Goal: Task Accomplishment & Management: Manage account settings

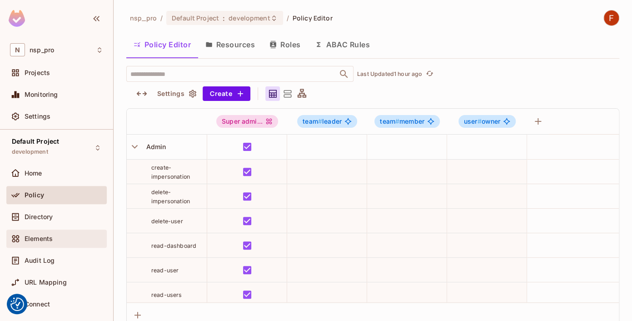
scroll to position [33, 0]
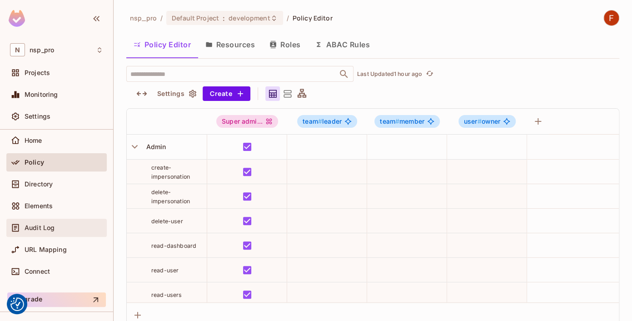
click at [49, 223] on div "Audit Log" at bounding box center [56, 227] width 93 height 11
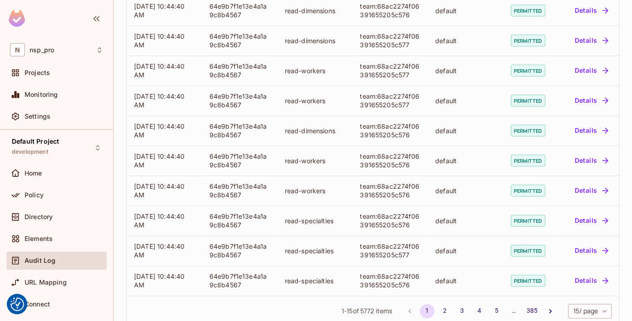
scroll to position [278, 0]
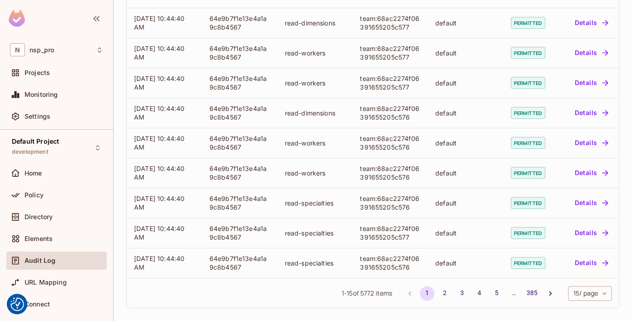
click at [575, 292] on body "We use cookies to enhance your browsing experience, serve personalized ads or c…" at bounding box center [316, 160] width 632 height 321
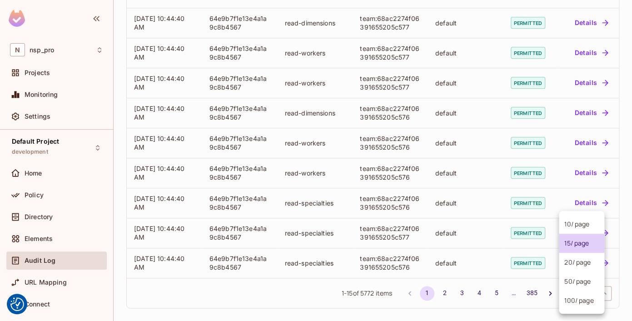
click at [579, 302] on li "100 / page" at bounding box center [581, 300] width 45 height 19
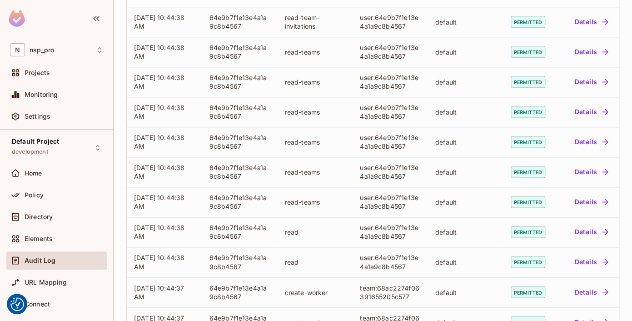
scroll to position [1854, 0]
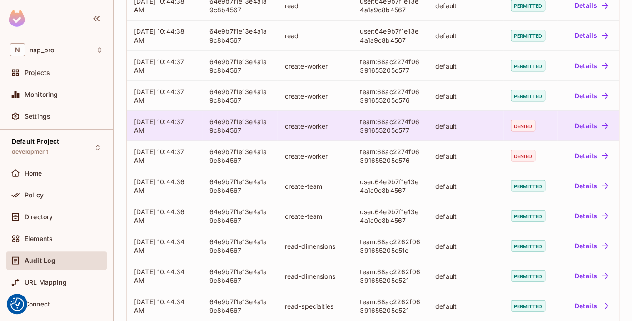
click at [250, 134] on td "64e9b7f1e13e4a1a9c8b4567" at bounding box center [239, 125] width 75 height 30
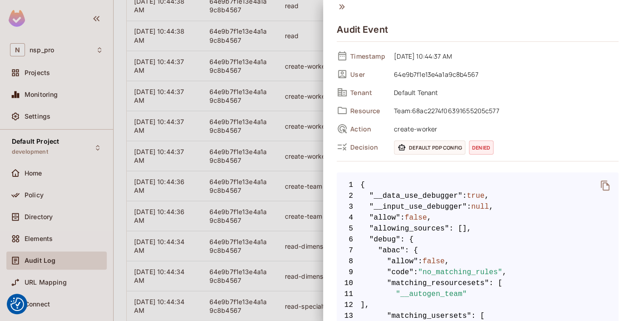
scroll to position [0, 0]
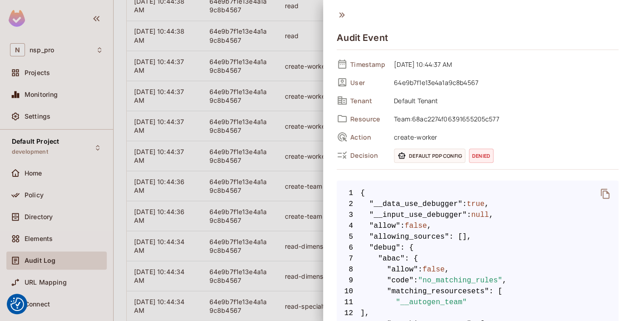
click at [599, 195] on icon "delete" at bounding box center [604, 193] width 11 height 11
click at [600, 190] on icon "delete" at bounding box center [604, 193] width 9 height 10
click at [284, 129] on div at bounding box center [316, 160] width 632 height 321
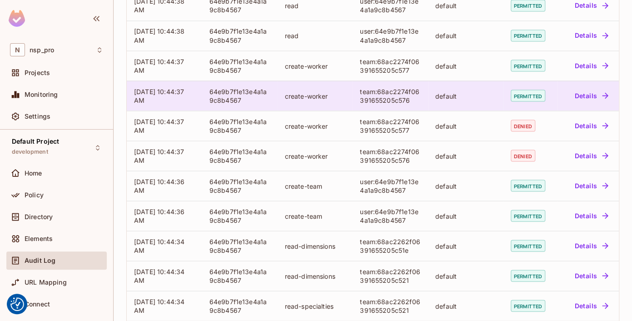
click at [356, 93] on td "team:68ac2274f06391655205c576" at bounding box center [389, 95] width 75 height 30
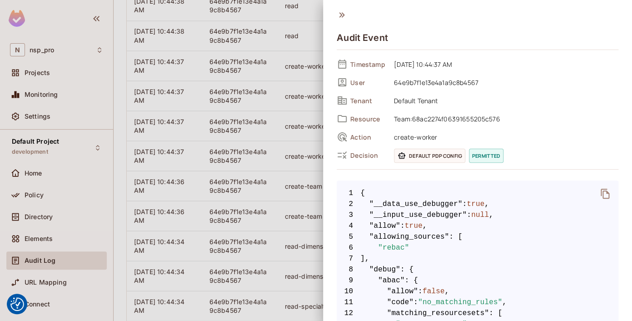
click at [599, 194] on icon "delete" at bounding box center [604, 193] width 11 height 11
click at [301, 93] on div at bounding box center [316, 160] width 632 height 321
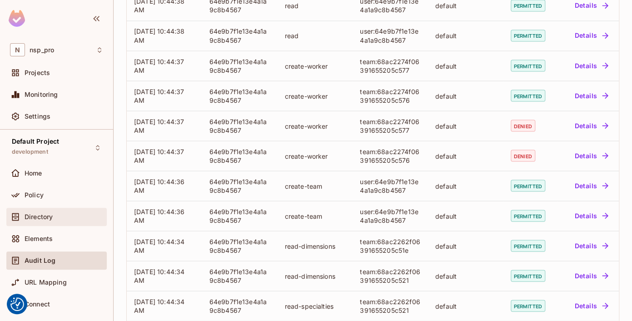
click at [35, 217] on span "Directory" at bounding box center [39, 216] width 28 height 7
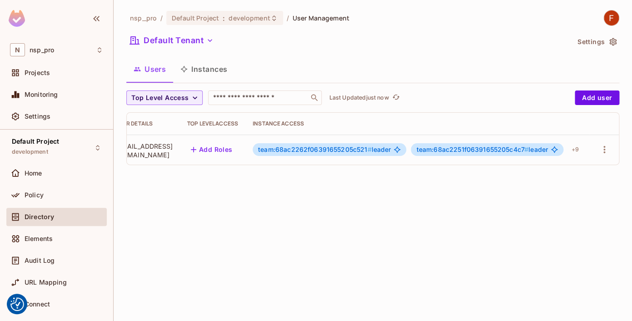
scroll to position [0, 149]
click at [582, 149] on td "team:68ac2262f06391655205c521 # leader team:68ac2251f06391655205c4c7 # leader +…" at bounding box center [417, 149] width 344 height 30
click at [581, 149] on div "+ 9" at bounding box center [575, 149] width 15 height 15
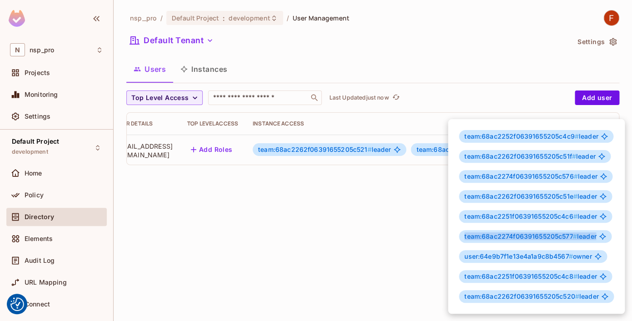
drag, startPoint x: 464, startPoint y: 237, endPoint x: 601, endPoint y: 236, distance: 136.7
click at [601, 236] on div "team:68ac2274f06391655205c577 # leader" at bounding box center [535, 236] width 153 height 13
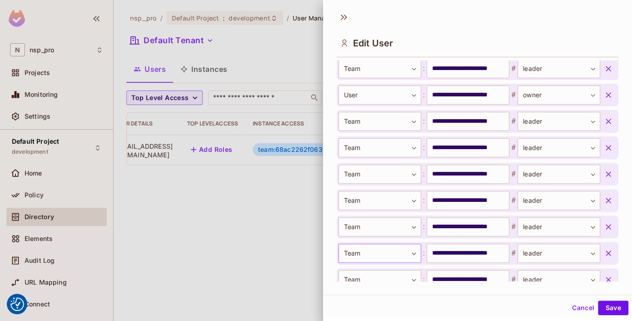
scroll to position [452, 0]
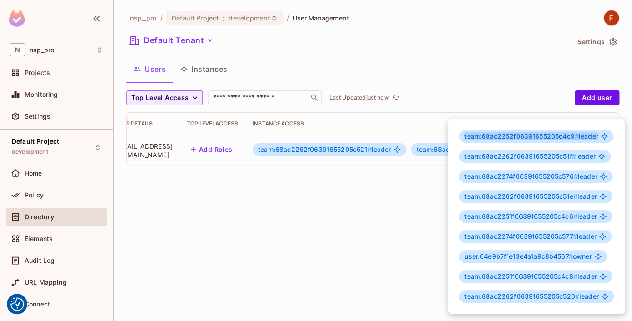
drag, startPoint x: 618, startPoint y: 295, endPoint x: 461, endPoint y: 127, distance: 229.7
click at [461, 127] on div "team:68ac2252f06391655205c4c9 # leader team:68ac2262f06391655205c51f # leader t…" at bounding box center [536, 216] width 177 height 194
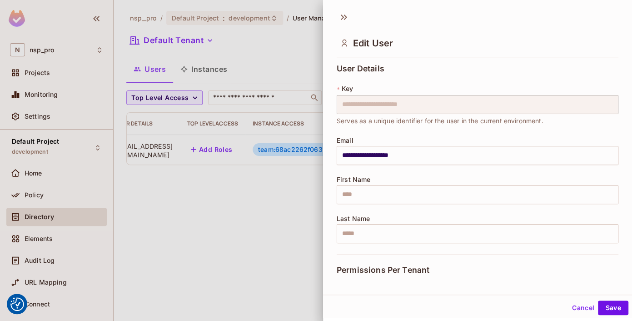
scroll to position [198, 0]
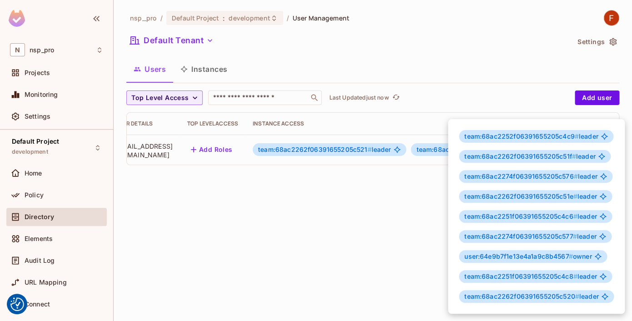
drag, startPoint x: 245, startPoint y: 146, endPoint x: 491, endPoint y: 148, distance: 245.7
click at [491, 148] on div "team:68ac2252f06391655205c4c9 # leader team:68ac2262f06391655205c51f # leader t…" at bounding box center [316, 160] width 632 height 321
click at [321, 240] on div at bounding box center [316, 160] width 632 height 321
